Goal: Navigation & Orientation: Find specific page/section

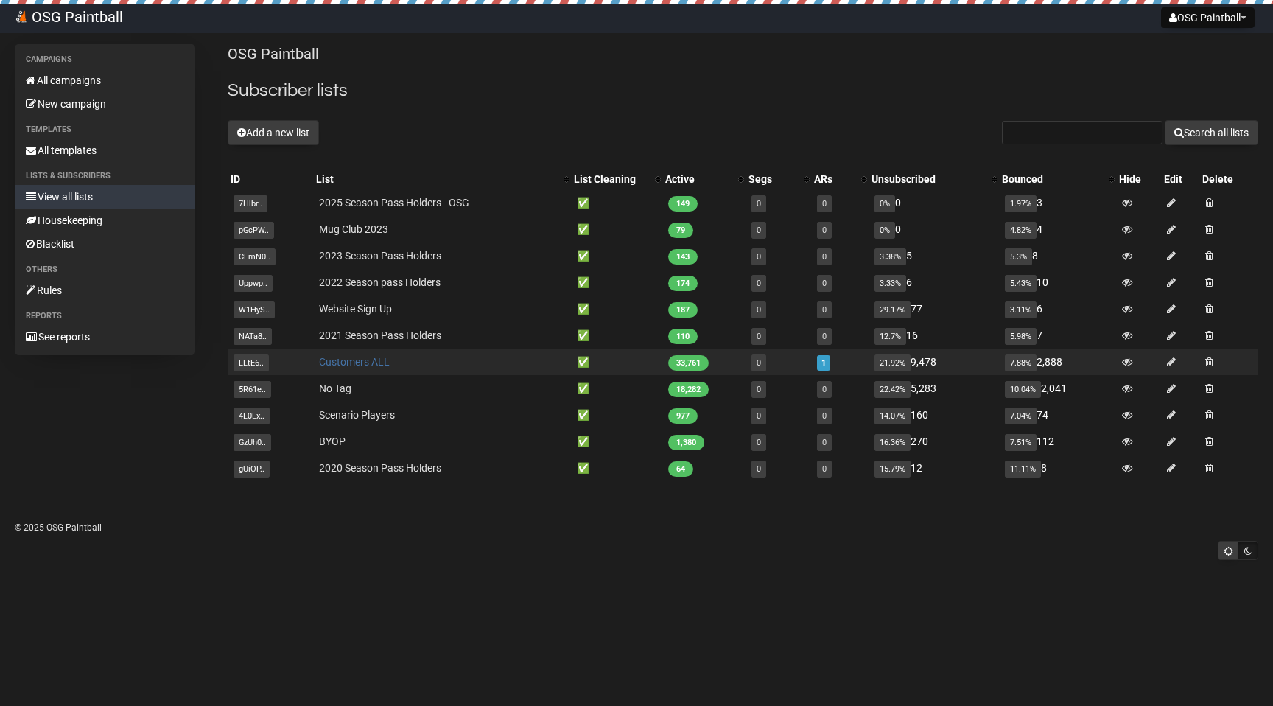
click at [365, 361] on link "Customers ALL" at bounding box center [354, 362] width 71 height 12
click at [367, 363] on link "Customers ALL" at bounding box center [354, 362] width 71 height 12
